Goal: Information Seeking & Learning: Check status

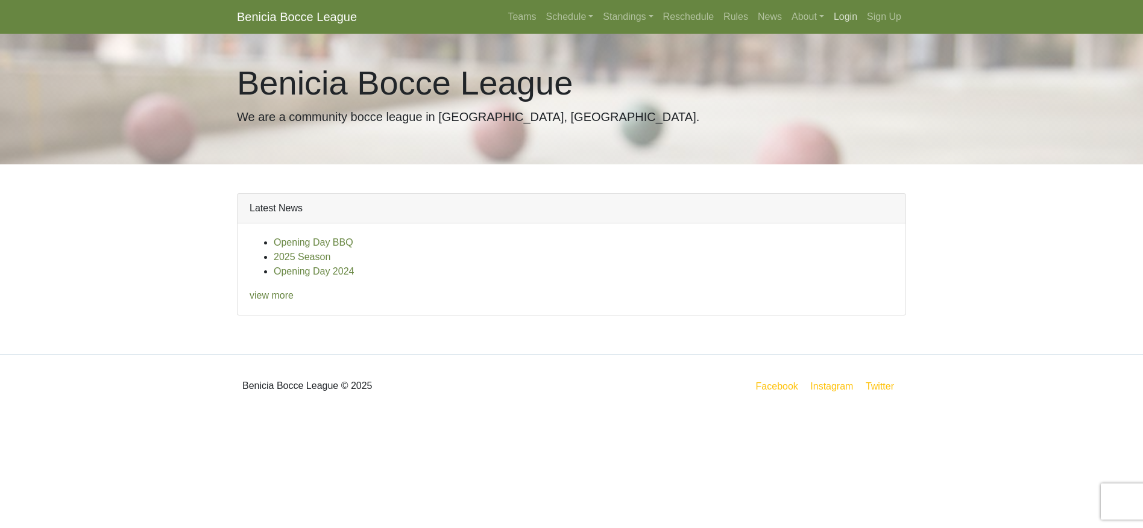
click at [837, 16] on link "Login" at bounding box center [845, 17] width 33 height 24
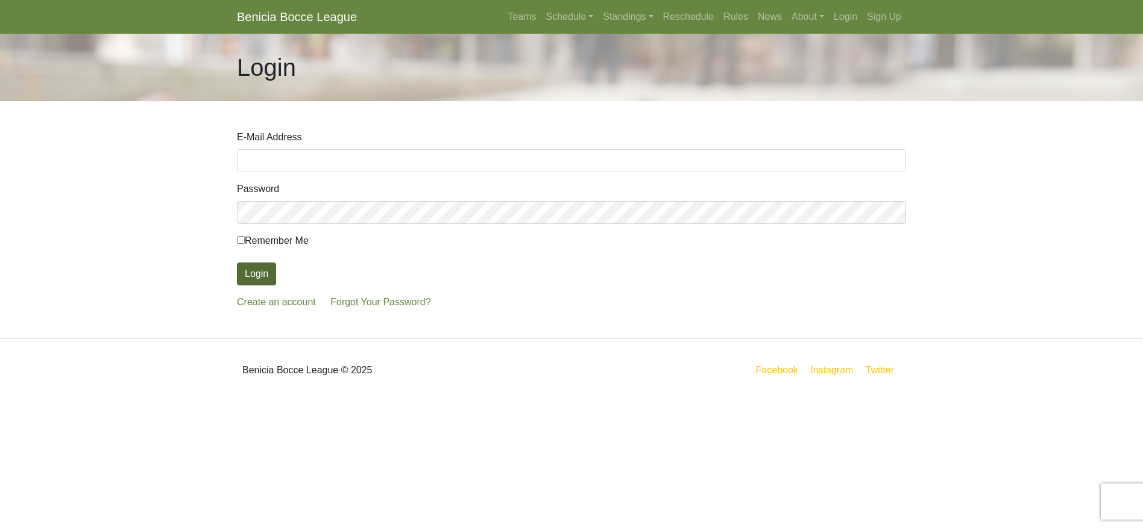
type input "nggilton@gmail.com"
click at [251, 274] on button "Login" at bounding box center [256, 274] width 39 height 23
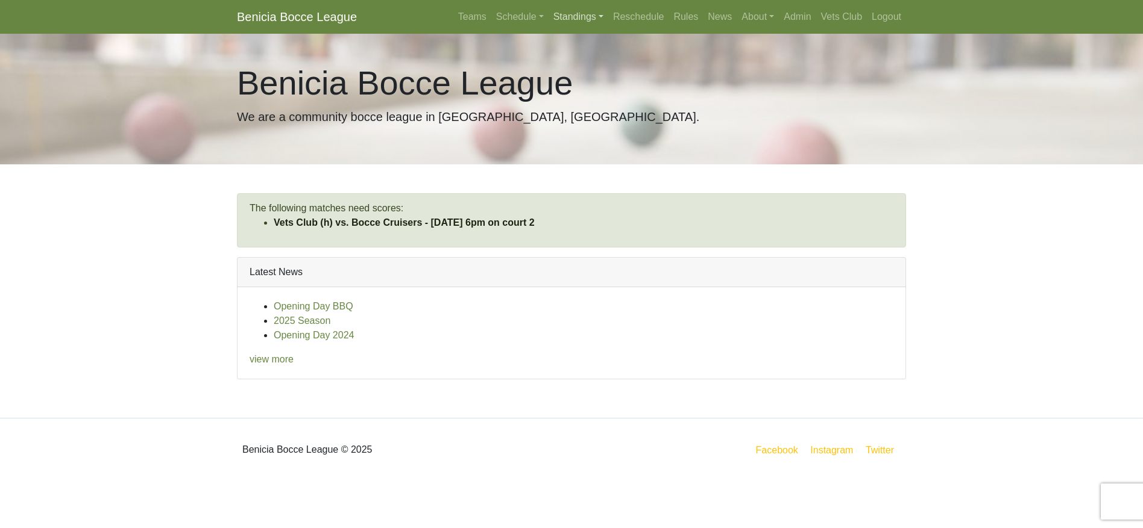
click at [580, 19] on link "Standings" at bounding box center [578, 17] width 60 height 24
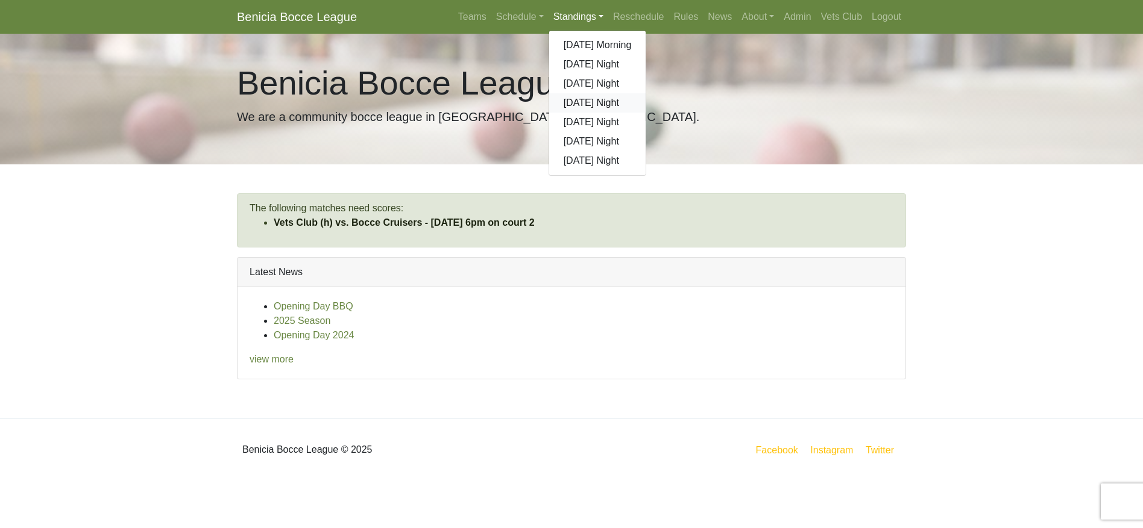
click at [578, 102] on link "[DATE] Night" at bounding box center [597, 102] width 97 height 19
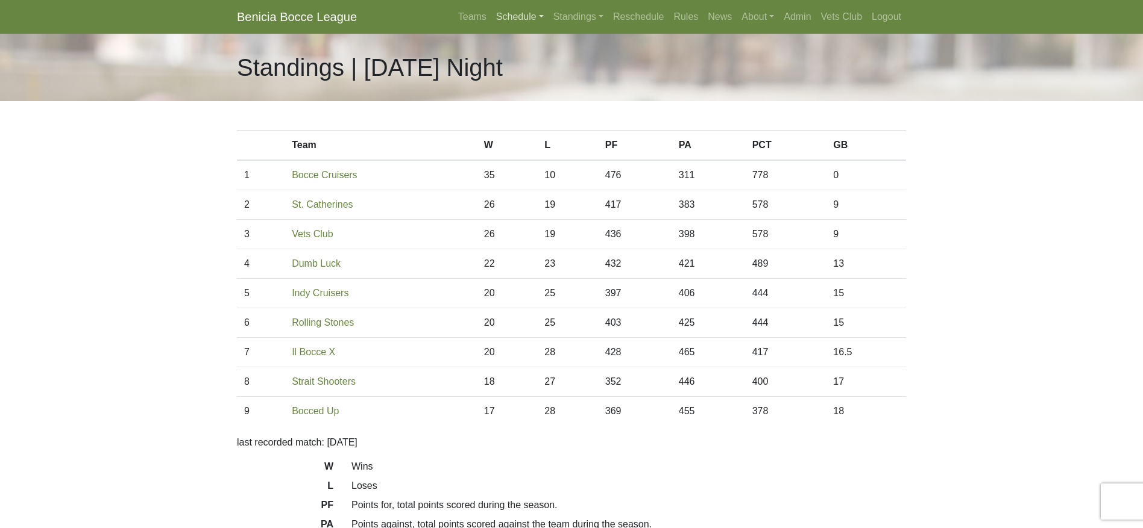
click at [525, 19] on link "Schedule" at bounding box center [519, 17] width 57 height 24
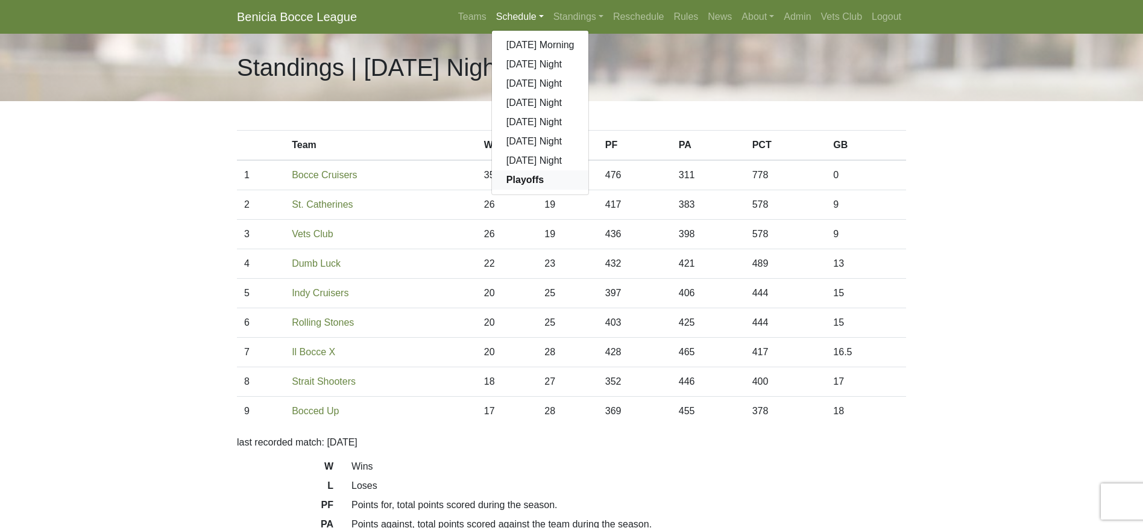
click at [517, 181] on strong "Playoffs" at bounding box center [524, 180] width 37 height 10
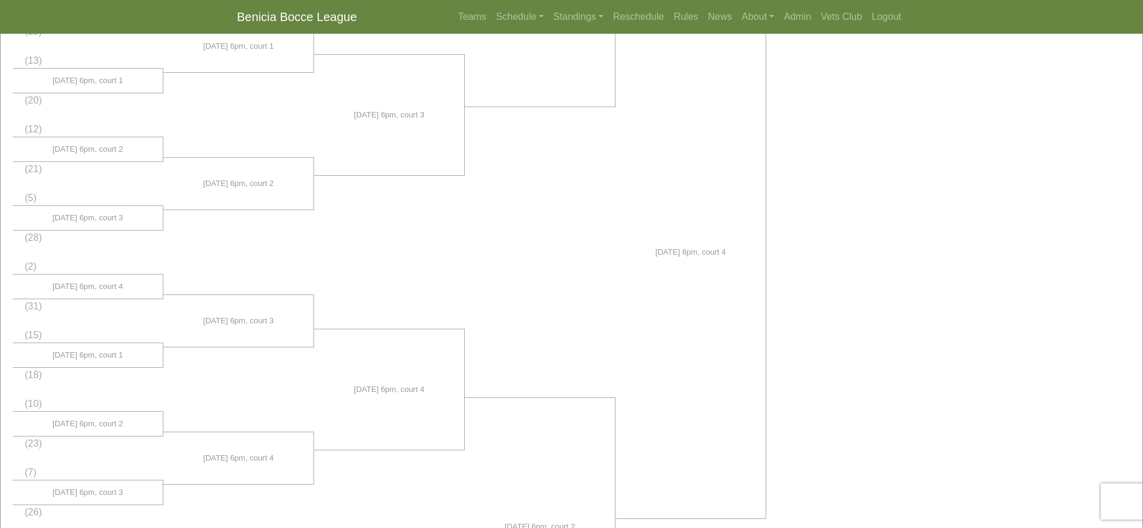
scroll to position [473, 0]
